Goal: Contribute content: Contribute content

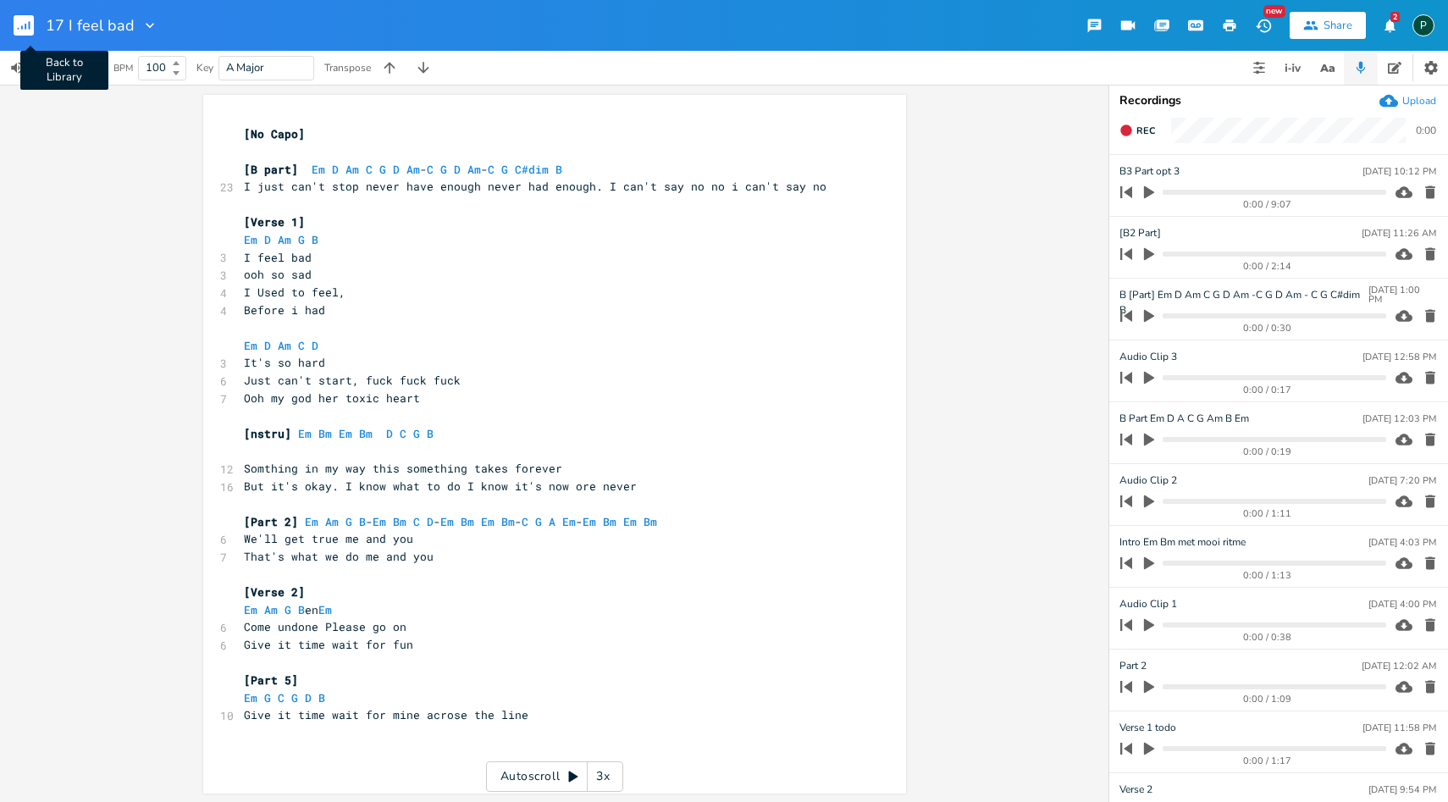
click at [28, 23] on rect "button" at bounding box center [24, 25] width 20 height 20
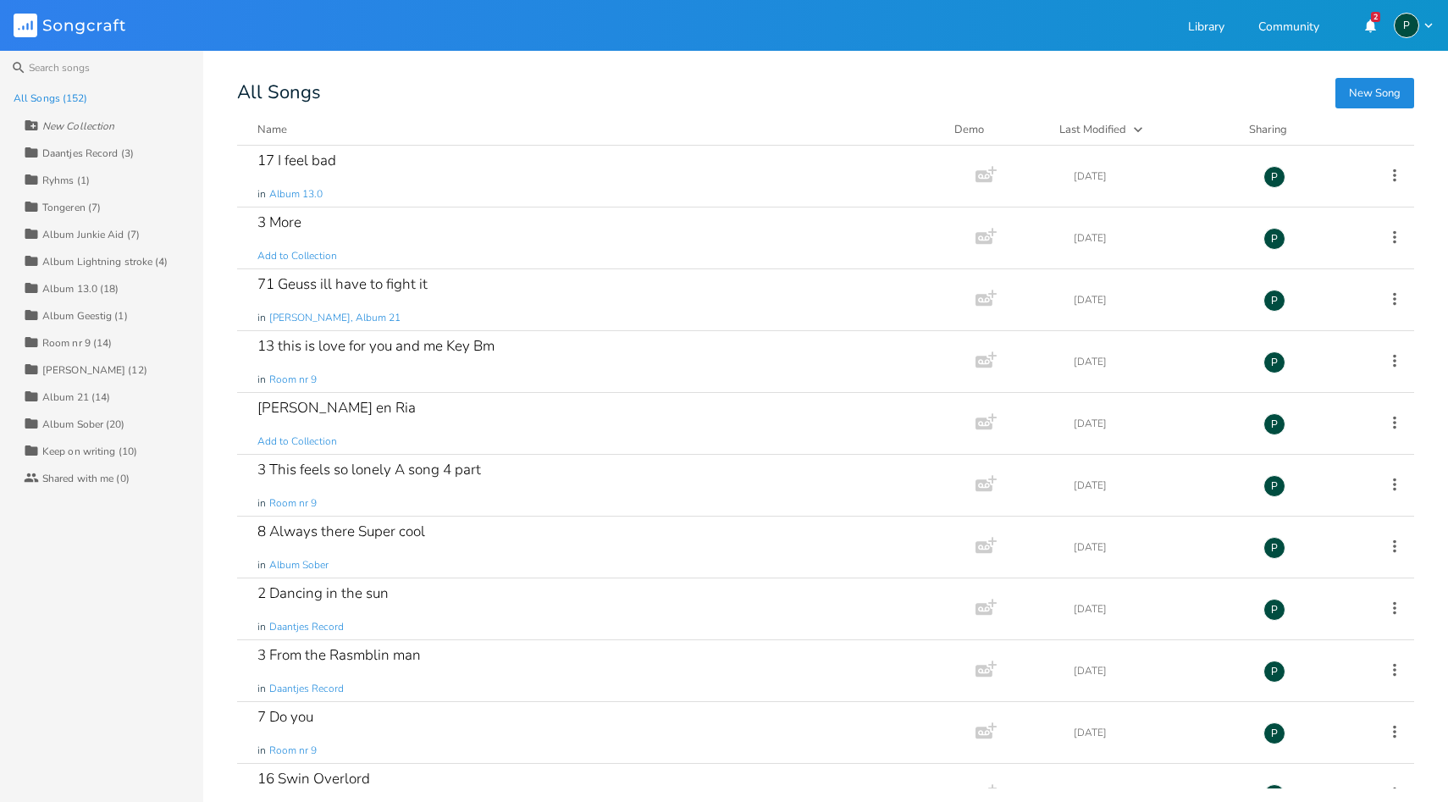
click at [1358, 82] on button "New Song" at bounding box center [1375, 93] width 79 height 30
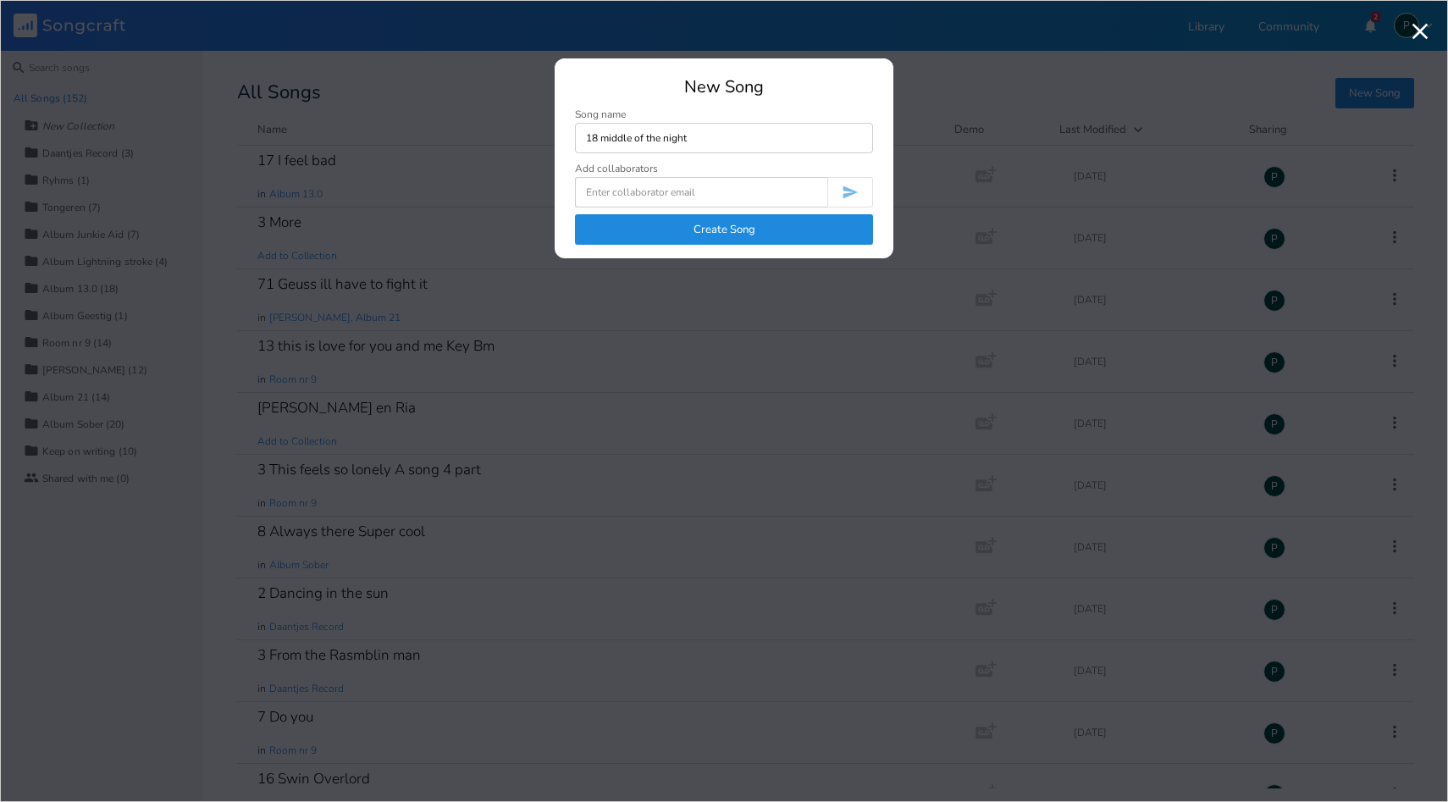
type input "18 middle of the night"
click at [790, 244] on button "Create Song" at bounding box center [724, 229] width 298 height 30
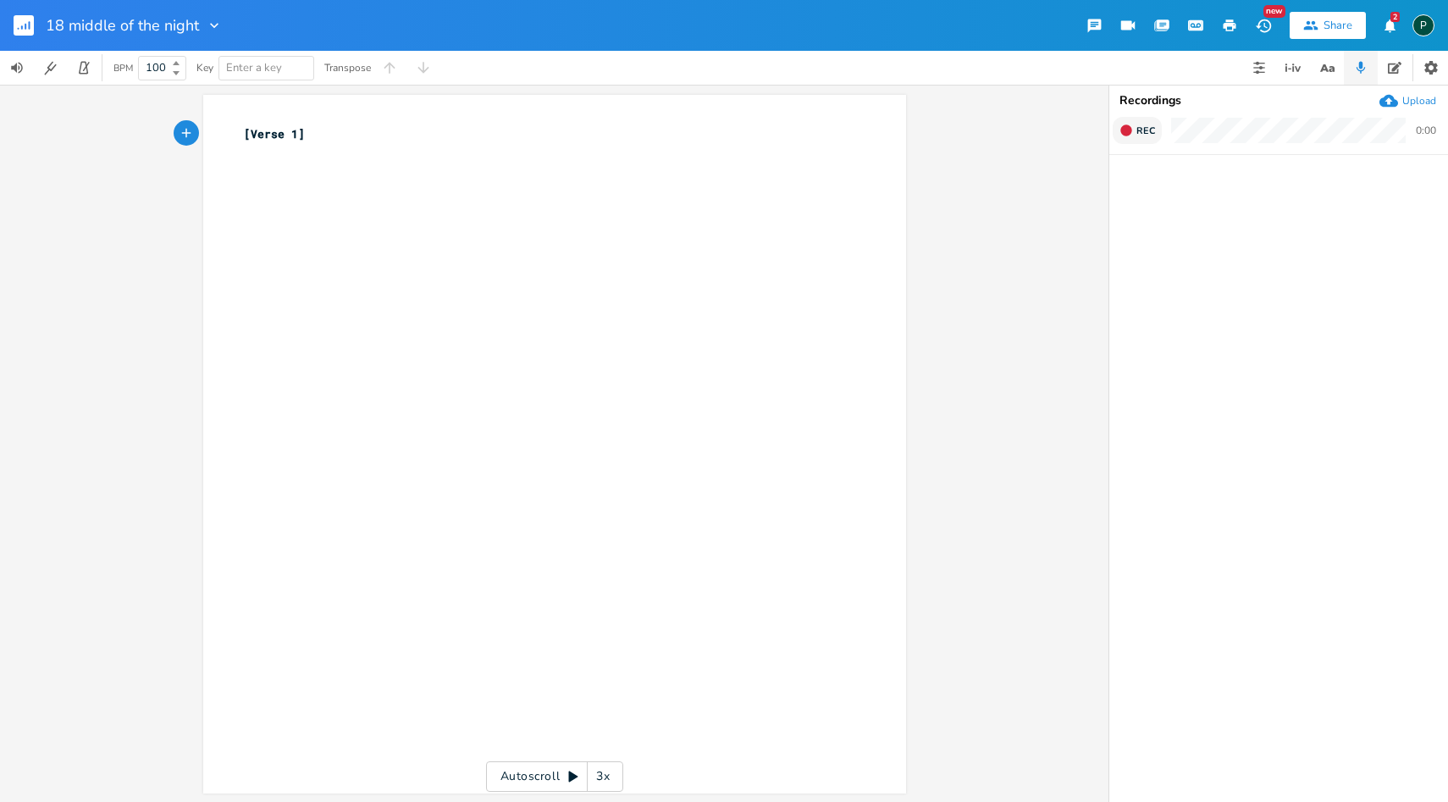
click at [1124, 134] on icon "button" at bounding box center [1126, 130] width 11 height 11
click at [1124, 134] on rect "button" at bounding box center [1126, 130] width 9 height 9
type input "Coool em 1 stap naar [PERSON_NAME] zetten capo 0"
click at [931, 259] on div "xxxxxxxxxx [Verse 1] ​ Autoscroll 3x" at bounding box center [554, 443] width 1109 height 717
click at [1159, 193] on button "button" at bounding box center [1149, 192] width 22 height 27
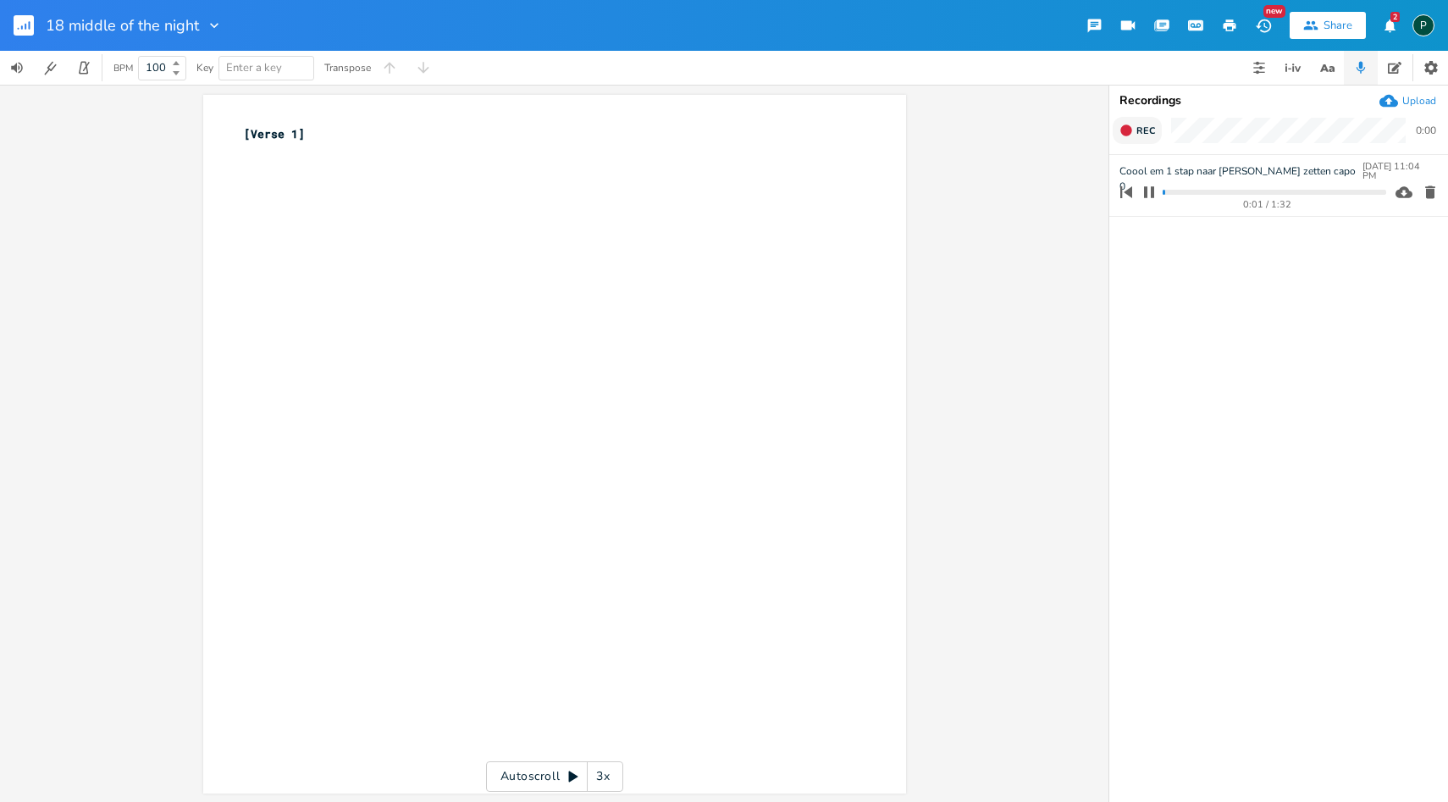
click at [1182, 193] on progress at bounding box center [1274, 192] width 223 height 5
click at [1208, 191] on progress at bounding box center [1274, 192] width 223 height 5
click at [1155, 196] on icon "button" at bounding box center [1150, 192] width 14 height 14
